Goal: Check status: Check status

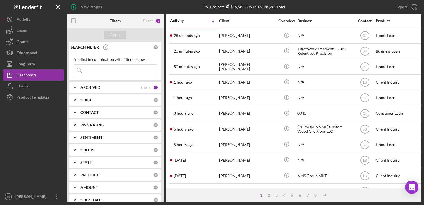
click at [149, 109] on div "CONTACT 0" at bounding box center [119, 112] width 78 height 11
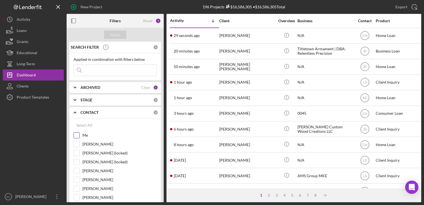
click at [75, 135] on input "Me" at bounding box center [77, 135] width 6 height 6
checkbox input "true"
click at [116, 34] on div "Apply" at bounding box center [115, 34] width 10 height 8
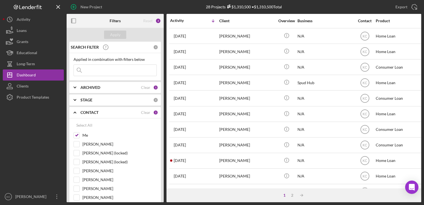
scroll to position [235, 0]
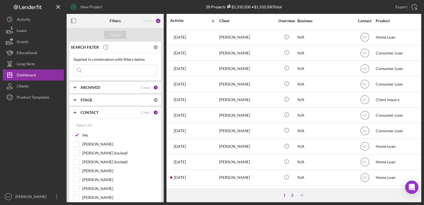
click at [292, 193] on div "2" at bounding box center [292, 195] width 8 height 4
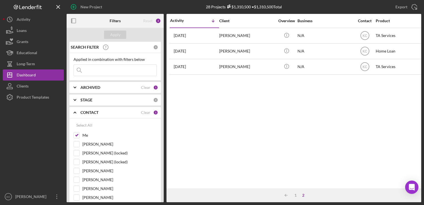
scroll to position [0, 0]
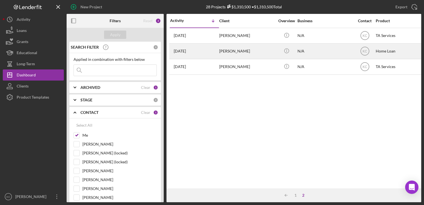
click at [255, 47] on div "[PERSON_NAME]" at bounding box center [246, 51] width 55 height 15
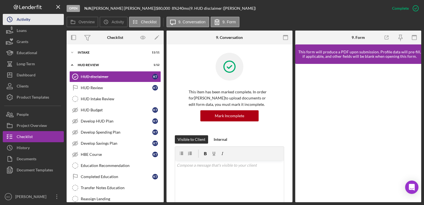
click at [32, 16] on button "Icon/History Activity" at bounding box center [33, 19] width 61 height 11
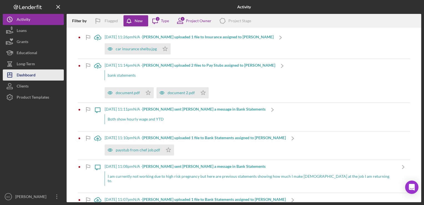
click at [26, 73] on div "Dashboard" at bounding box center [26, 75] width 19 height 12
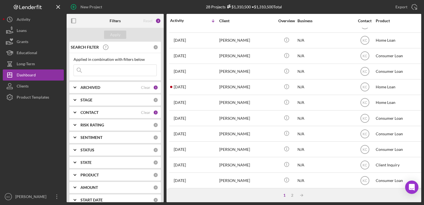
scroll to position [235, 0]
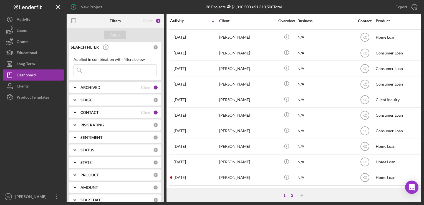
click at [290, 195] on div "2" at bounding box center [292, 195] width 8 height 4
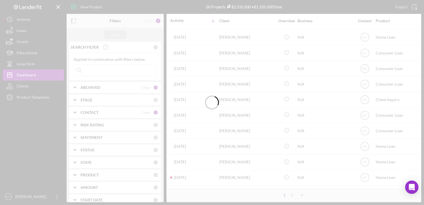
scroll to position [0, 0]
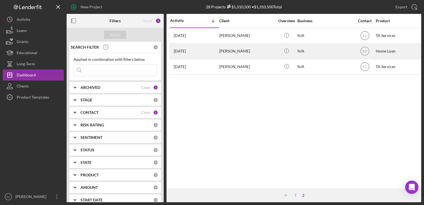
click at [248, 53] on div "[PERSON_NAME]" at bounding box center [246, 51] width 55 height 15
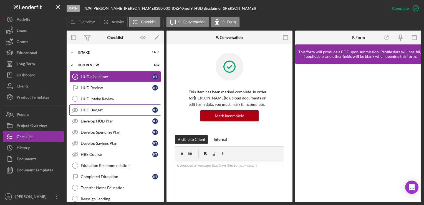
click at [119, 108] on div "HUD Budget" at bounding box center [117, 110] width 72 height 4
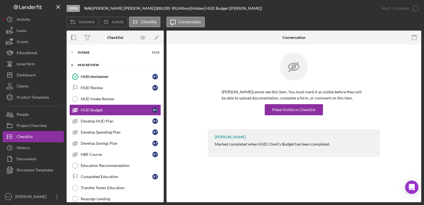
click at [120, 60] on div "Icon/Expander HUD Review 1 / 12" at bounding box center [115, 64] width 97 height 11
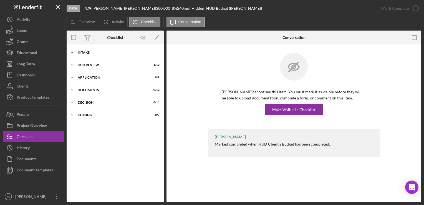
click at [119, 57] on div "Icon/Expander Intake 11 / 11" at bounding box center [115, 52] width 97 height 11
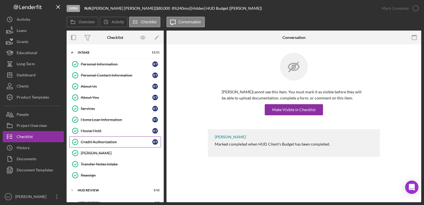
click at [109, 144] on link "Credit Authorization Credit Authorization K T" at bounding box center [114, 141] width 91 height 11
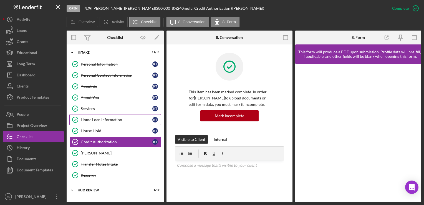
click at [119, 114] on link "Home Loan Information Home Loan Information K T" at bounding box center [114, 119] width 91 height 11
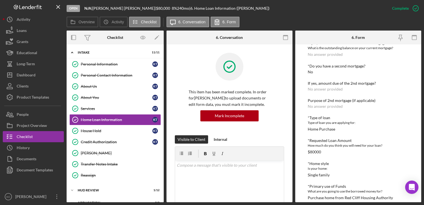
scroll to position [72, 0]
